Goal: Information Seeking & Learning: Learn about a topic

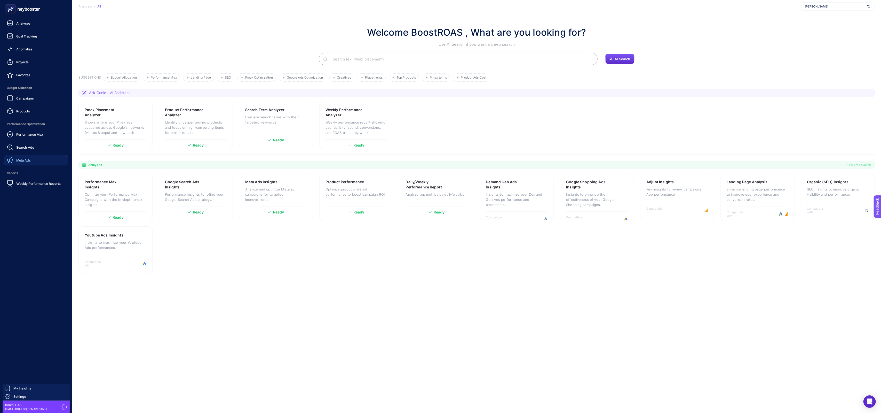
click at [33, 163] on link "Meta Ads" at bounding box center [36, 160] width 64 height 10
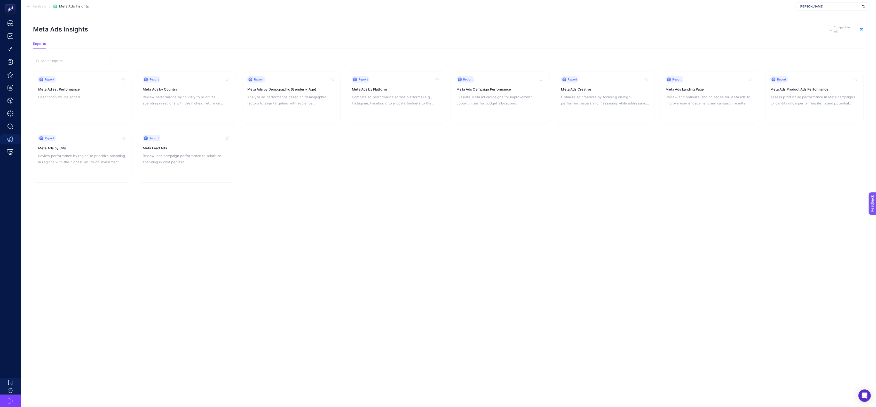
click at [824, 8] on span "[PERSON_NAME]" at bounding box center [830, 6] width 60 height 4
type input "he-qa"
click at [813, 18] on span "[DOMAIN_NAME]" at bounding box center [812, 17] width 24 height 4
click at [790, 98] on p "Assess product ad performance in Meta campaigns to identify underperforming ite…" at bounding box center [814, 100] width 88 height 12
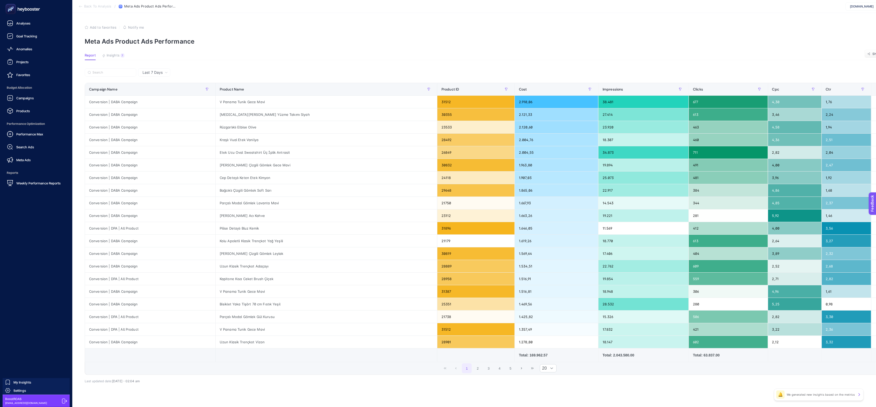
click at [20, 116] on ul "Analyses Goal Tracking Anomalies Projects Favorites Budget Allocation Campaigns…" at bounding box center [36, 103] width 64 height 170
click at [23, 114] on div "Products" at bounding box center [18, 111] width 23 height 6
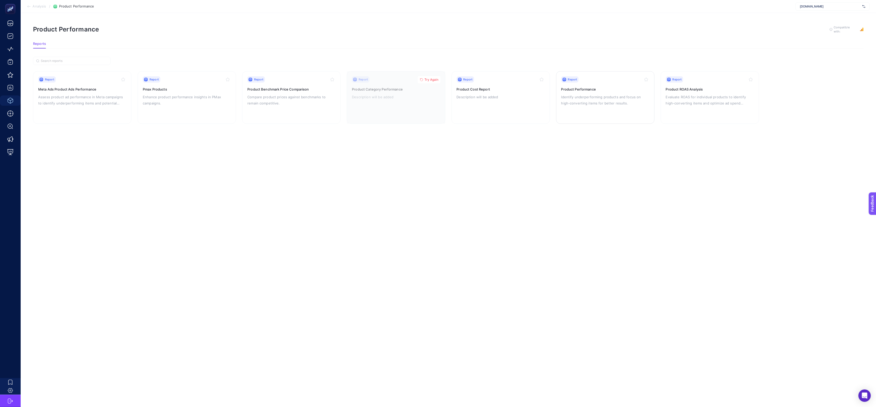
click at [581, 103] on p "Identify underperforming products and focus on high-converting items for better…" at bounding box center [605, 100] width 88 height 12
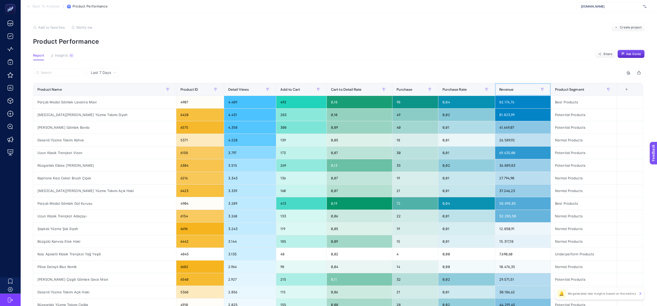
click at [502, 90] on span "Revenue" at bounding box center [506, 89] width 14 height 4
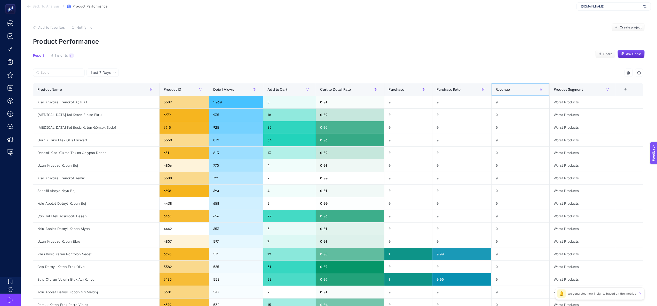
click at [504, 90] on span "Revenue" at bounding box center [503, 89] width 14 height 4
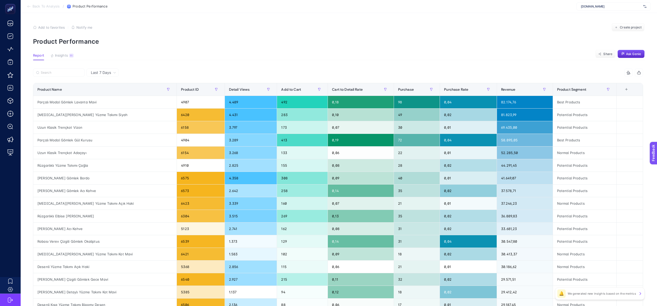
click at [625, 90] on div "+" at bounding box center [627, 89] width 10 height 4
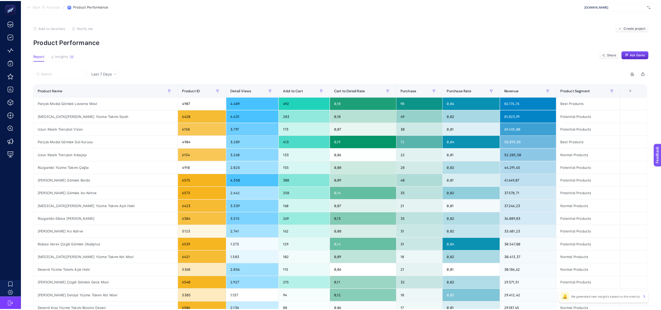
scroll to position [4, 25]
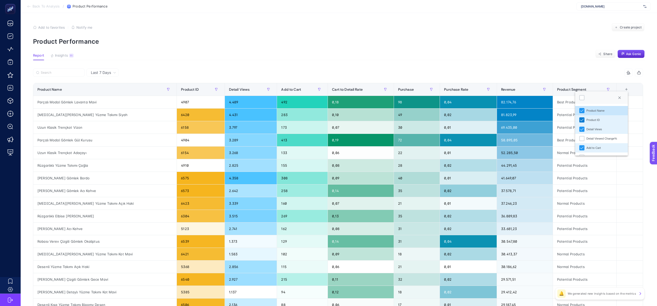
click at [582, 119] on icon "Product ID" at bounding box center [582, 120] width 4 height 4
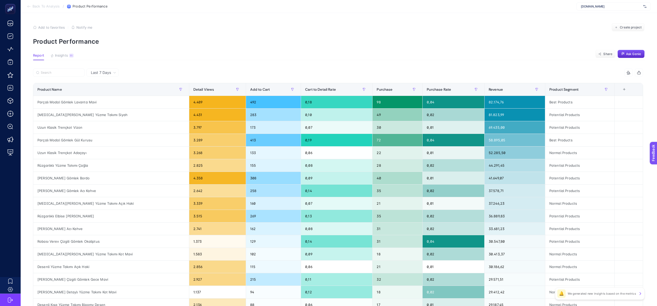
click at [445, 66] on article "Add to favorites false Notify me Create project Product Performance Report Insi…" at bounding box center [339, 215] width 636 height 404
click at [444, 65] on article "Add to favorites false Notify me Create project Product Performance Report Insi…" at bounding box center [339, 215] width 636 height 404
click at [288, 36] on section "Add to favorites false Notify me Create project Product Performance" at bounding box center [339, 34] width 612 height 22
click at [79, 101] on div "Parçalı Modal Gömlek Lavanta Mavi" at bounding box center [111, 102] width 156 height 12
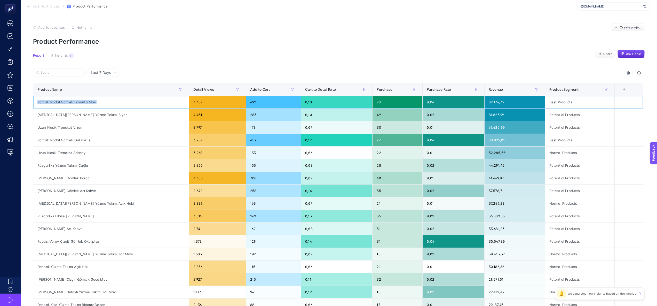
click at [79, 101] on div "Parçalı Modal Gömlek Lavanta Mavi" at bounding box center [111, 102] width 156 height 12
copy tr "Parçalı Modal Gömlek Lavanta Mavi"
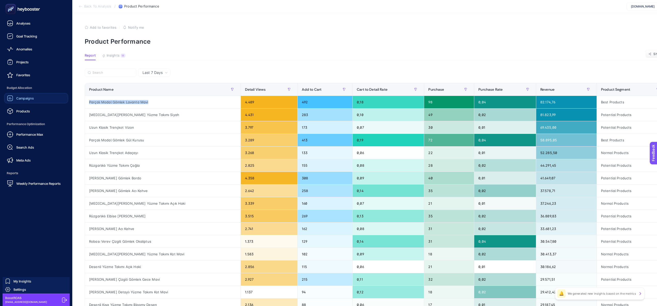
click at [35, 101] on link "Campaigns" at bounding box center [36, 98] width 64 height 10
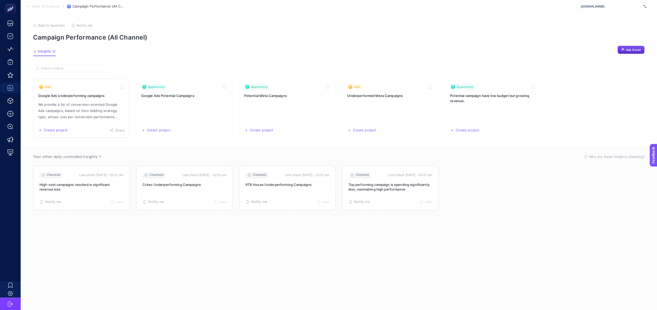
click at [113, 107] on p "We provide a list of conversion-oriented Google Ads campaigns, based on their b…" at bounding box center [81, 110] width 86 height 19
